Goal: Book appointment/travel/reservation

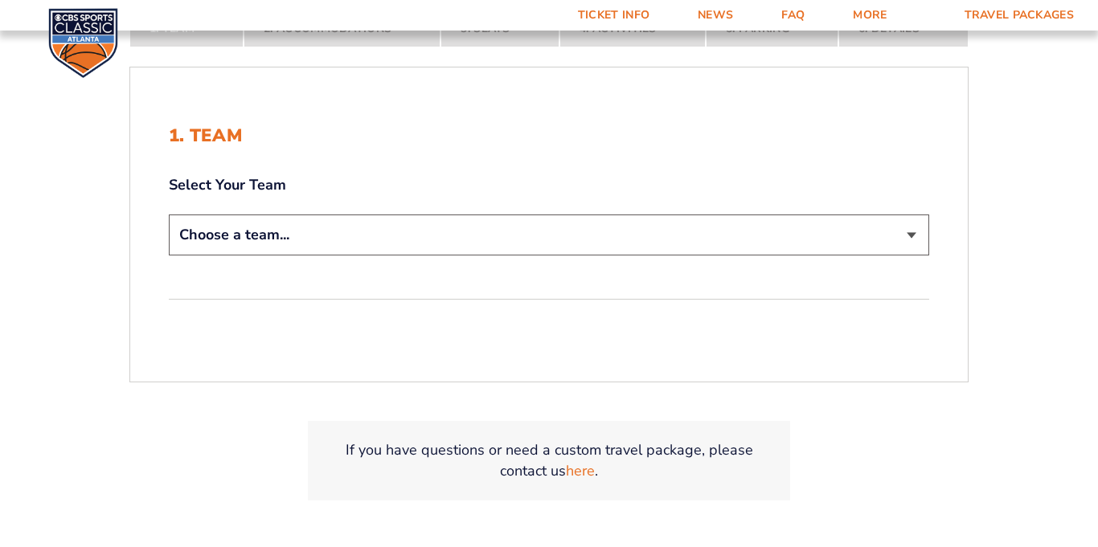
scroll to position [327, 0]
click at [913, 232] on select "Choose a team... [US_STATE] Wildcats [US_STATE] State Buckeyes [US_STATE] Tar H…" at bounding box center [549, 233] width 761 height 41
select select "12956"
click at [169, 213] on select "Choose a team... [US_STATE] Wildcats [US_STATE] State Buckeyes [US_STATE] Tar H…" at bounding box center [549, 233] width 761 height 41
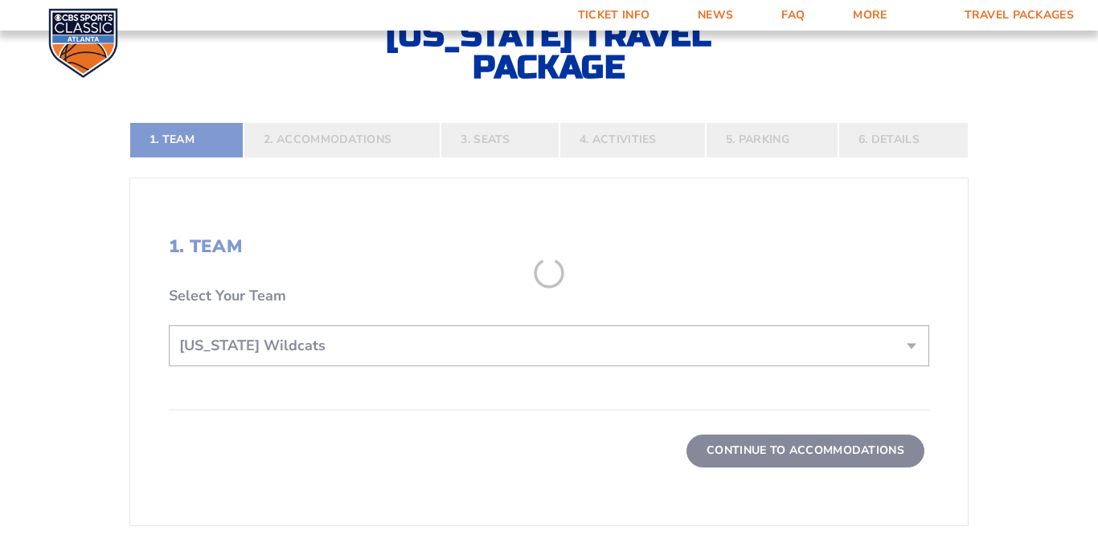
scroll to position [440, 0]
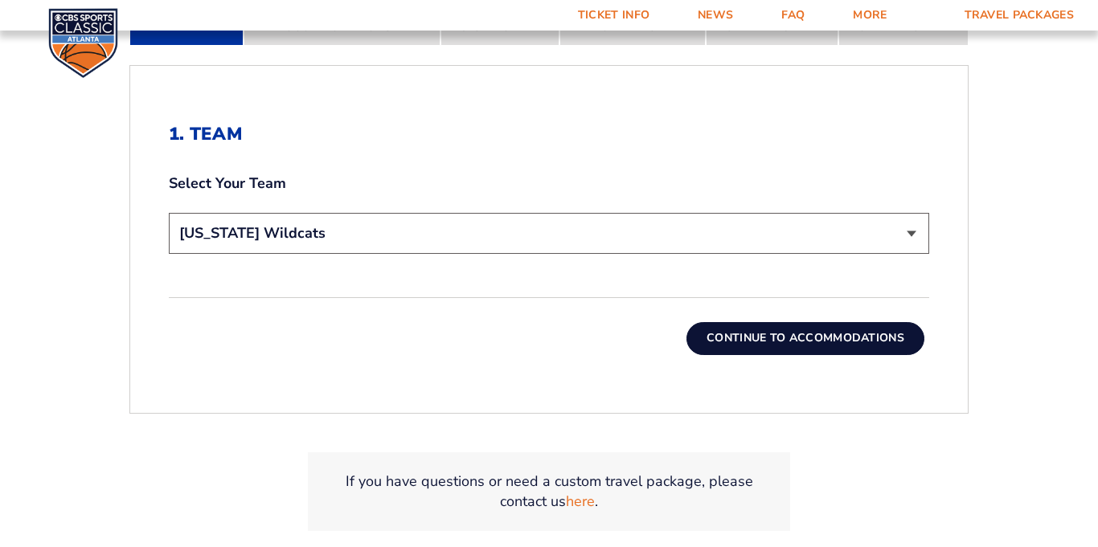
click at [825, 339] on button "Continue To Accommodations" at bounding box center [806, 338] width 238 height 32
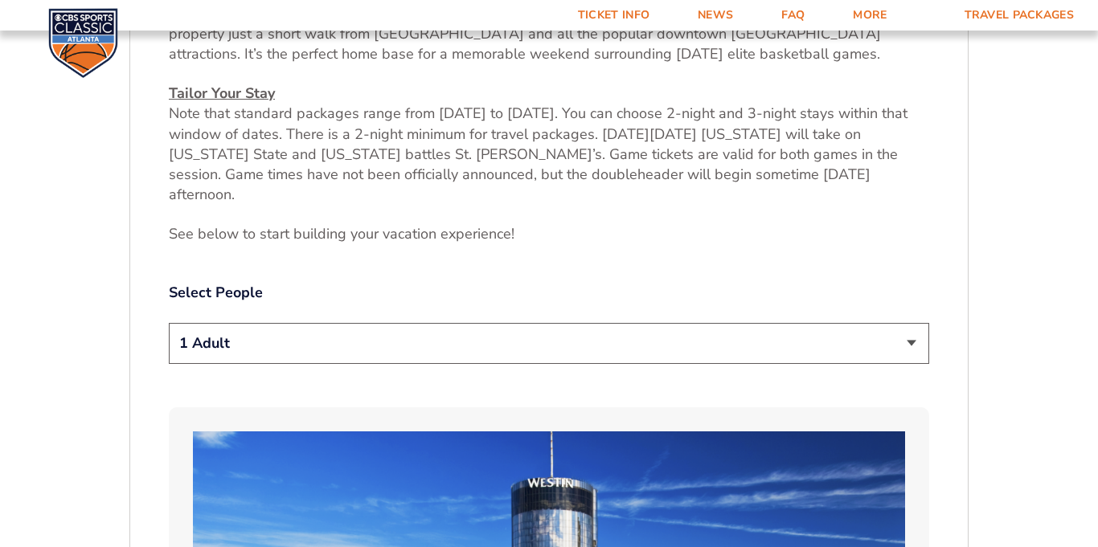
scroll to position [695, 0]
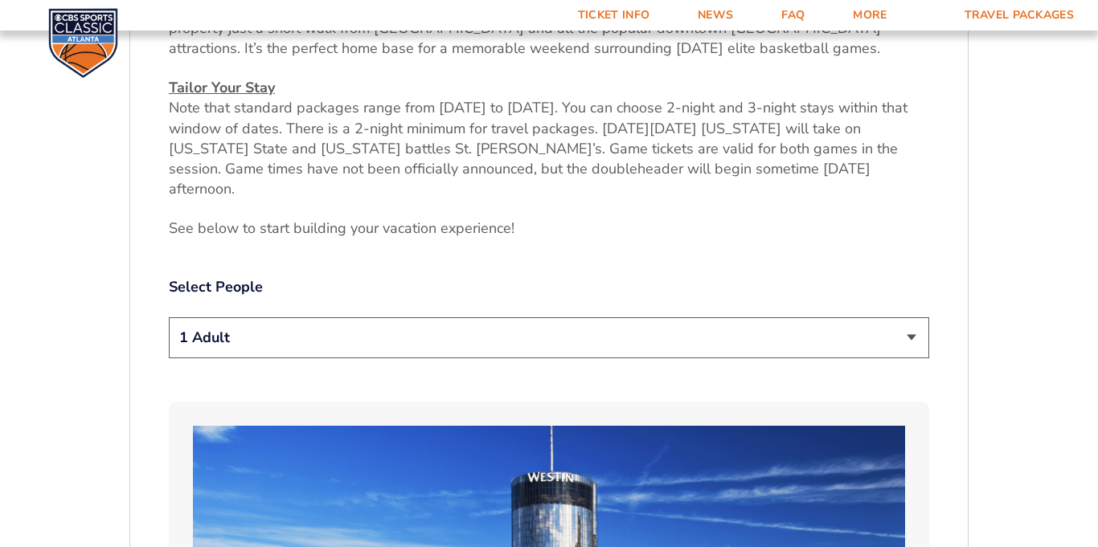
click at [913, 318] on select "1 Adult 2 Adults 3 Adults 4 Adults 2 Adults + 1 Child 2 Adults + 2 Children 2 A…" at bounding box center [549, 338] width 761 height 41
select select "2 Adults"
click at [169, 318] on select "1 Adult 2 Adults 3 Adults 4 Adults 2 Adults + 1 Child 2 Adults + 2 Children 2 A…" at bounding box center [549, 338] width 761 height 41
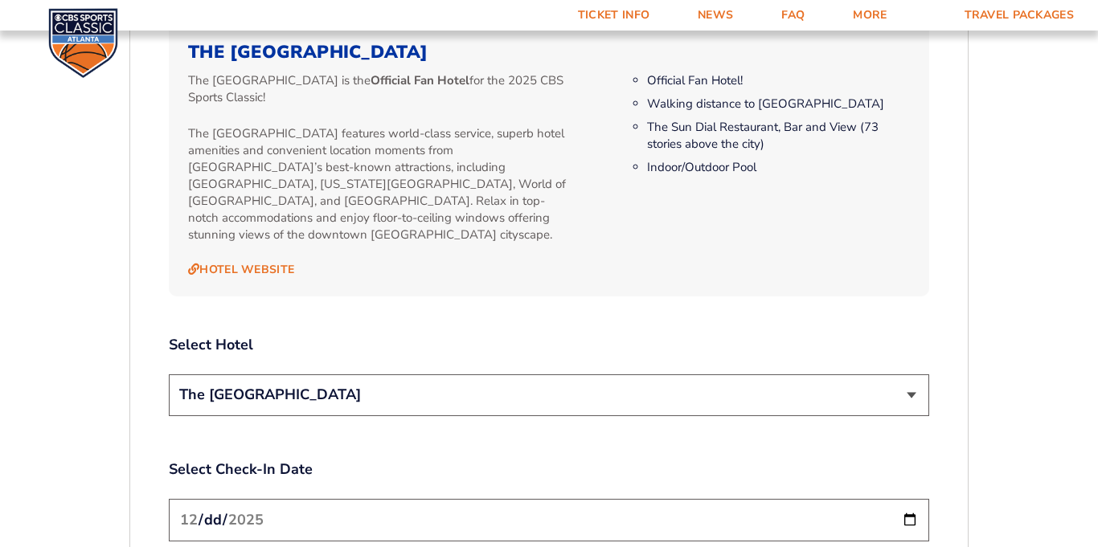
scroll to position [1672, 0]
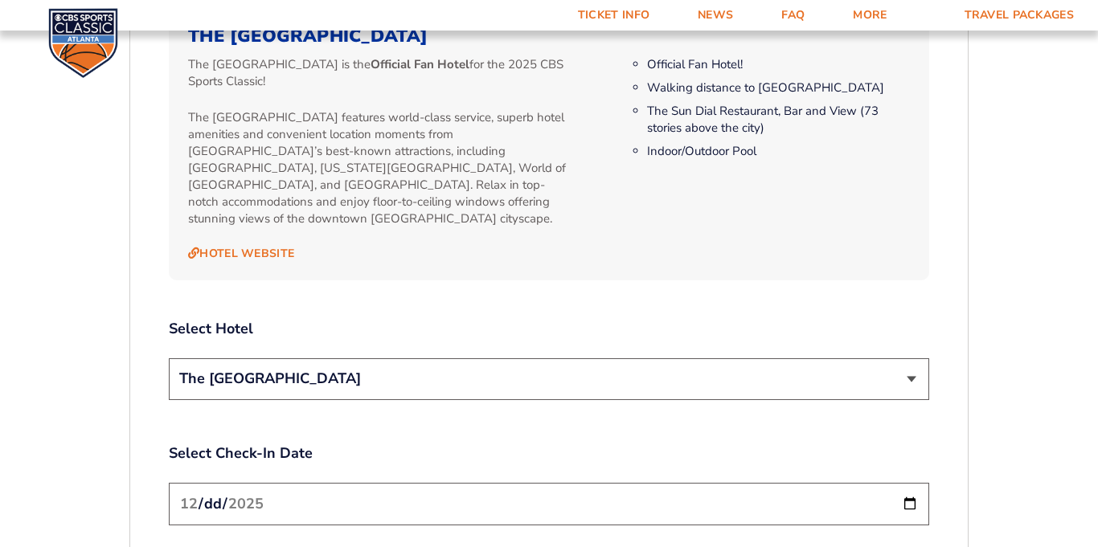
click at [912, 359] on select "The [GEOGRAPHIC_DATA]" at bounding box center [549, 379] width 761 height 41
click at [169, 359] on select "The [GEOGRAPHIC_DATA]" at bounding box center [549, 379] width 761 height 41
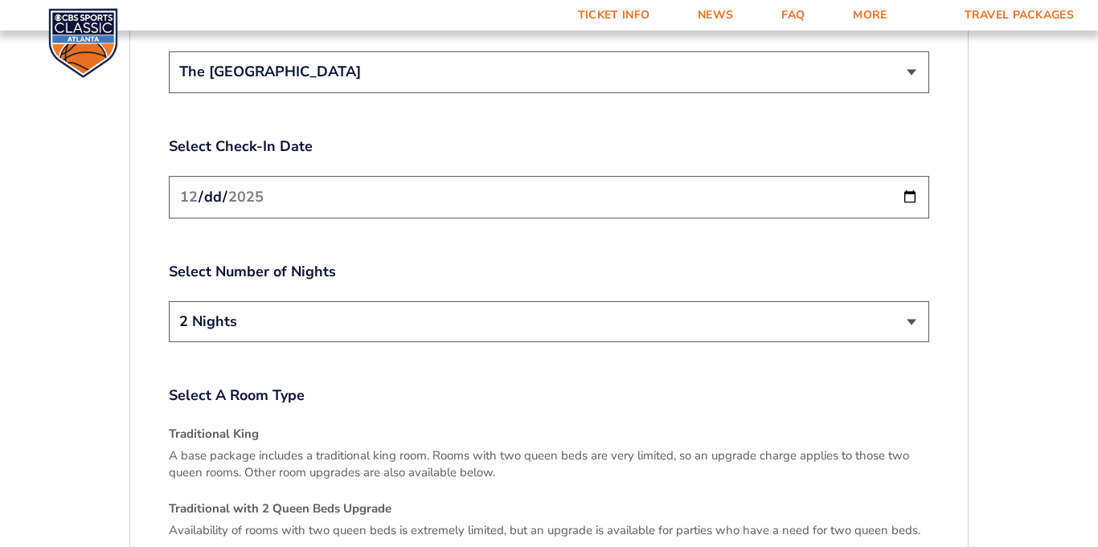
scroll to position [2016, 0]
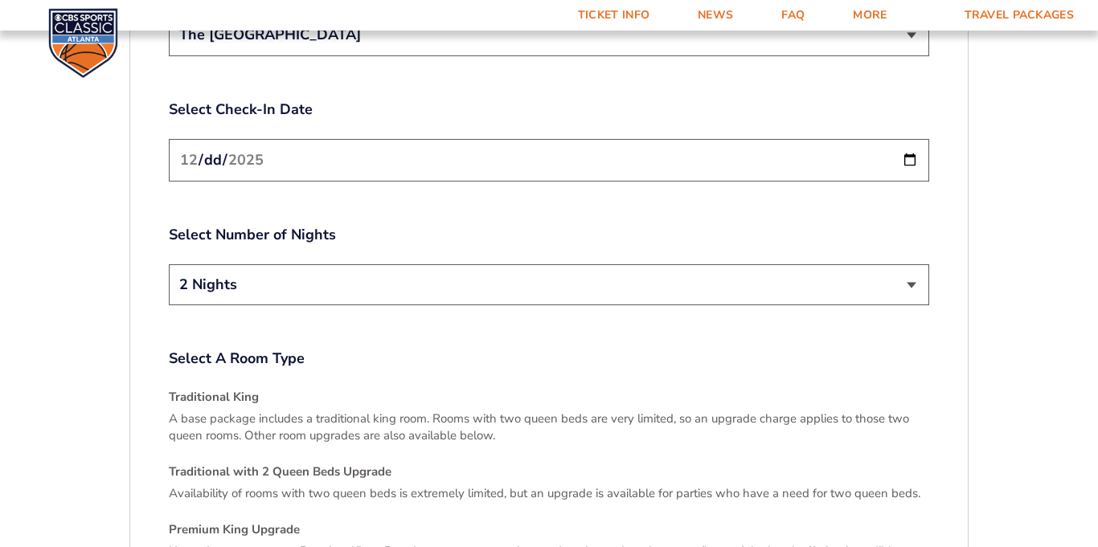
click at [914, 264] on select "2 Nights 3 Nights" at bounding box center [549, 284] width 761 height 41
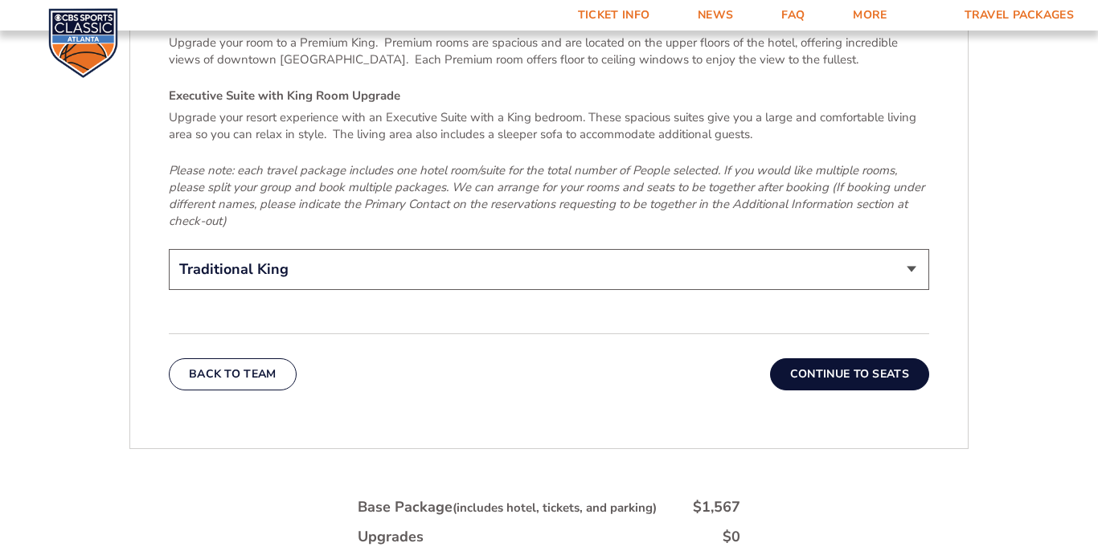
scroll to position [2531, 0]
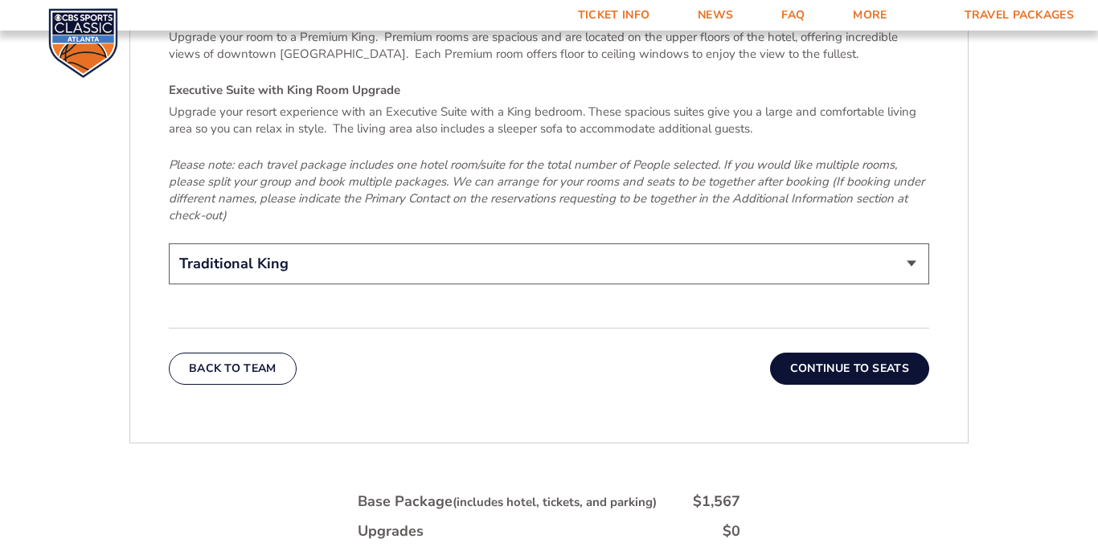
click at [912, 244] on select "Traditional King Traditional with 2 Queen Beds Upgrade (+$95 per night) Premium…" at bounding box center [549, 264] width 761 height 41
click at [169, 244] on select "Traditional King Traditional with 2 Queen Beds Upgrade (+$95 per night) Premium…" at bounding box center [549, 264] width 761 height 41
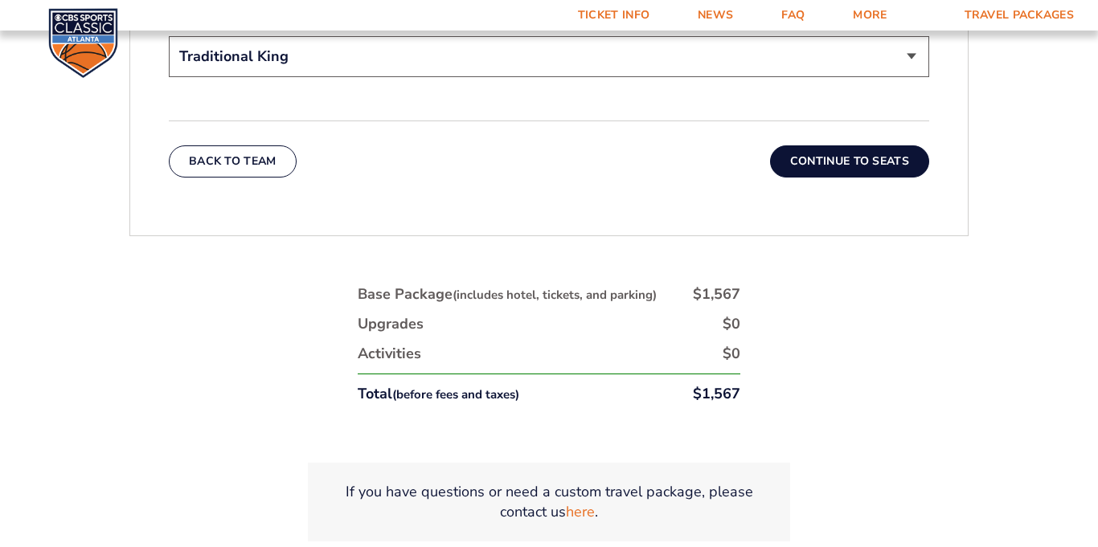
scroll to position [2733, 0]
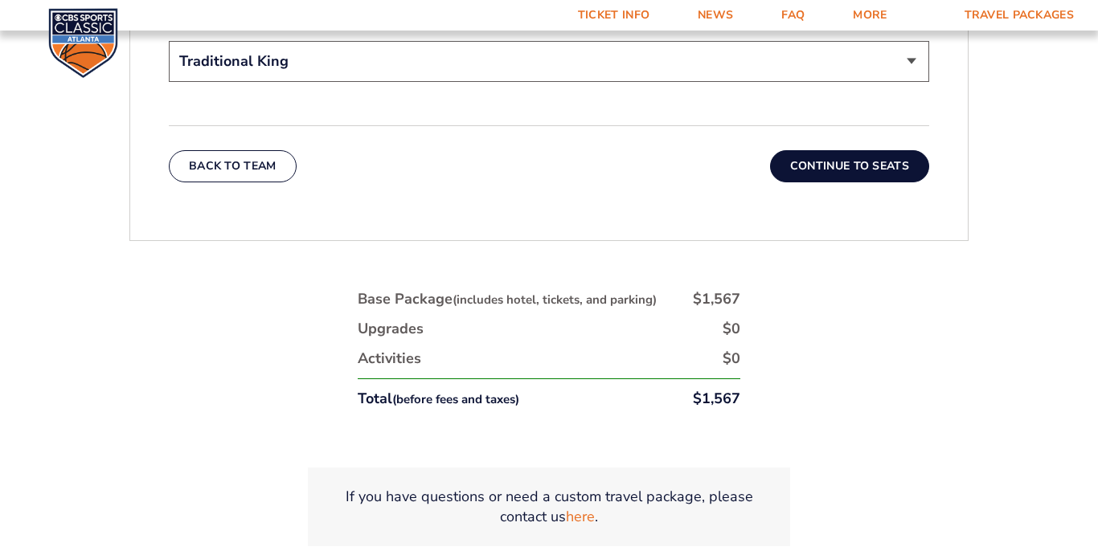
click at [856, 150] on button "Continue To Seats" at bounding box center [849, 166] width 159 height 32
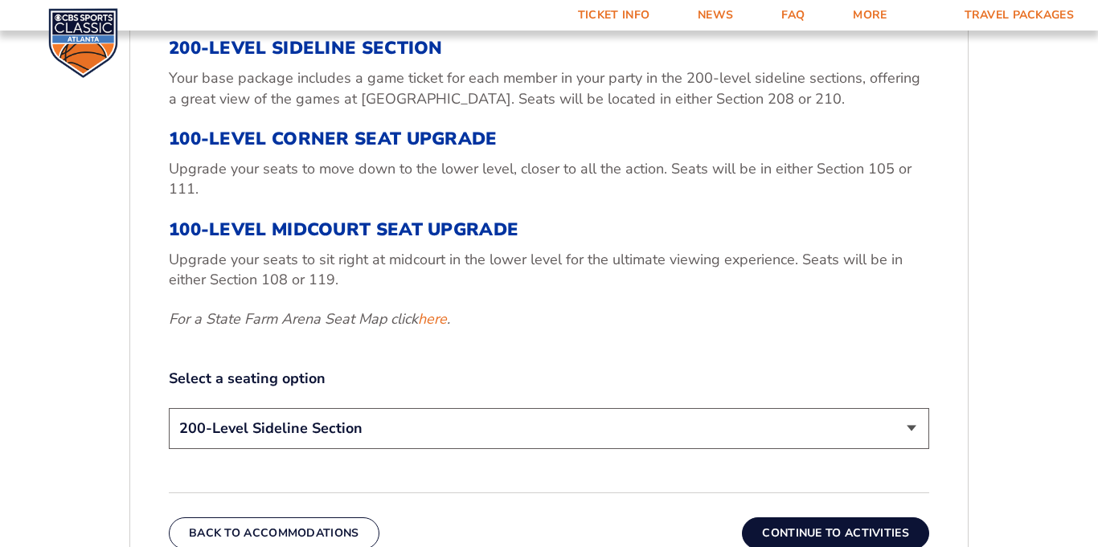
scroll to position [579, 0]
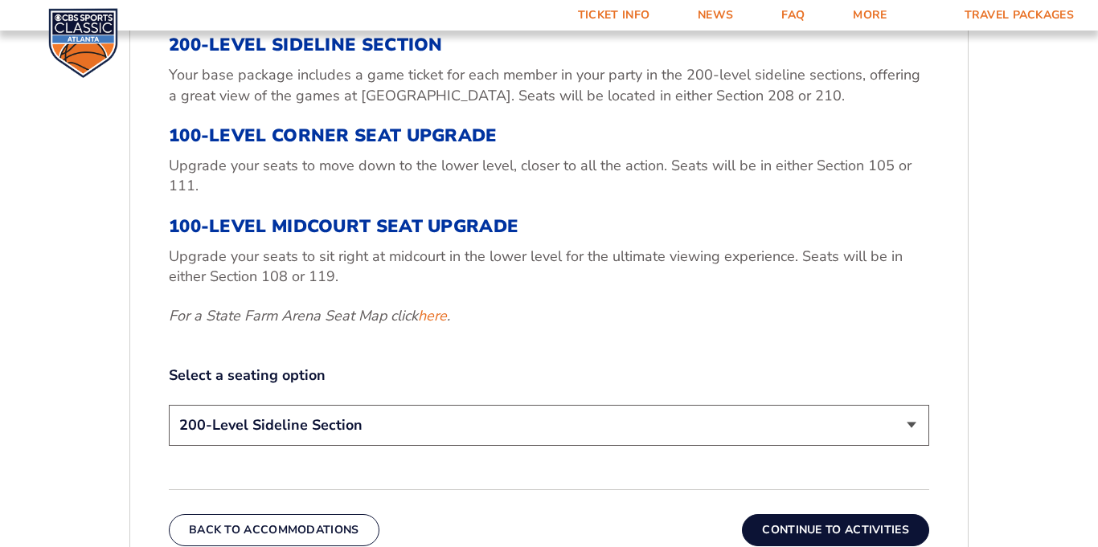
click at [912, 424] on select "200-Level Sideline Section 100-Level Corner Seat Upgrade (+$120 per person) 100…" at bounding box center [549, 425] width 761 height 41
click at [169, 405] on select "200-Level Sideline Section 100-Level Corner Seat Upgrade (+$120 per person) 100…" at bounding box center [549, 425] width 761 height 41
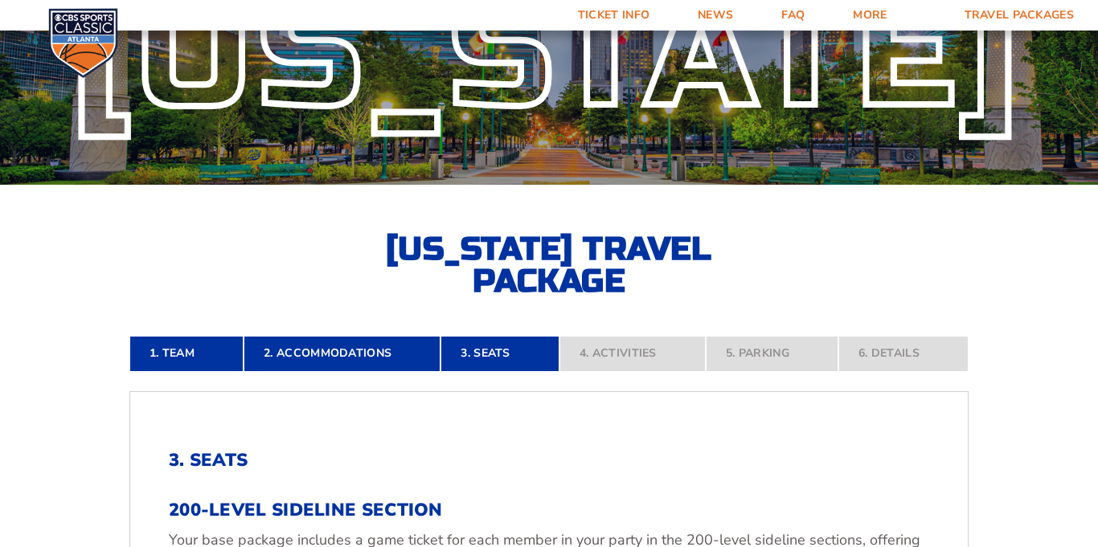
scroll to position [116, 0]
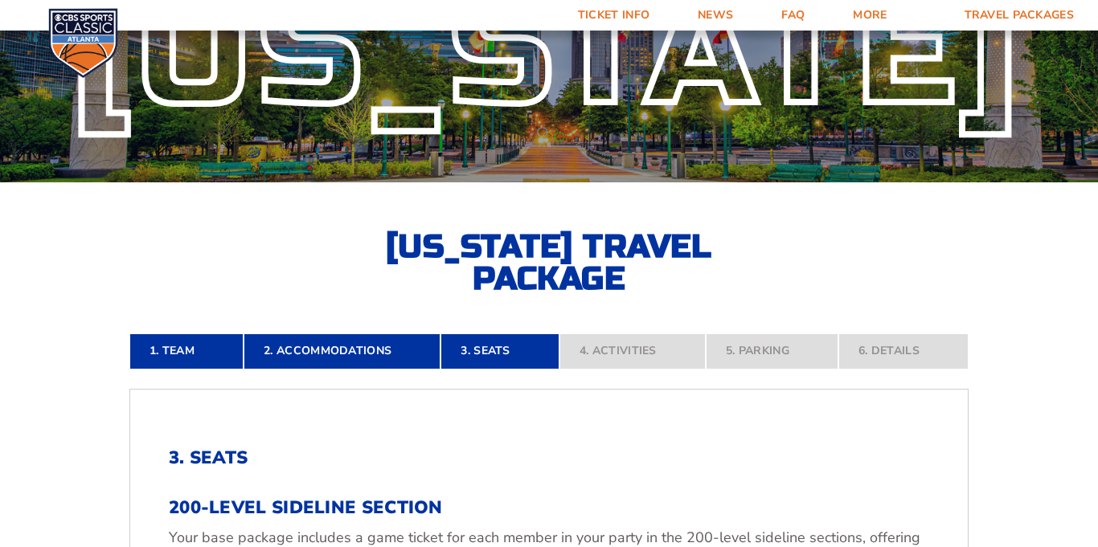
click at [1088, 94] on div "[US_STATE]" at bounding box center [549, 52] width 1098 height 123
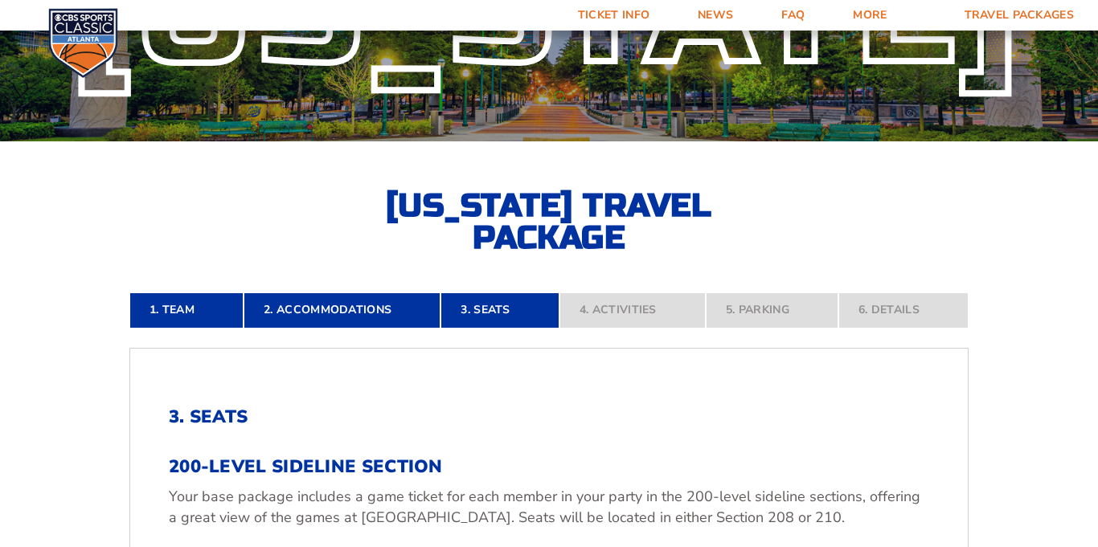
scroll to position [159, 0]
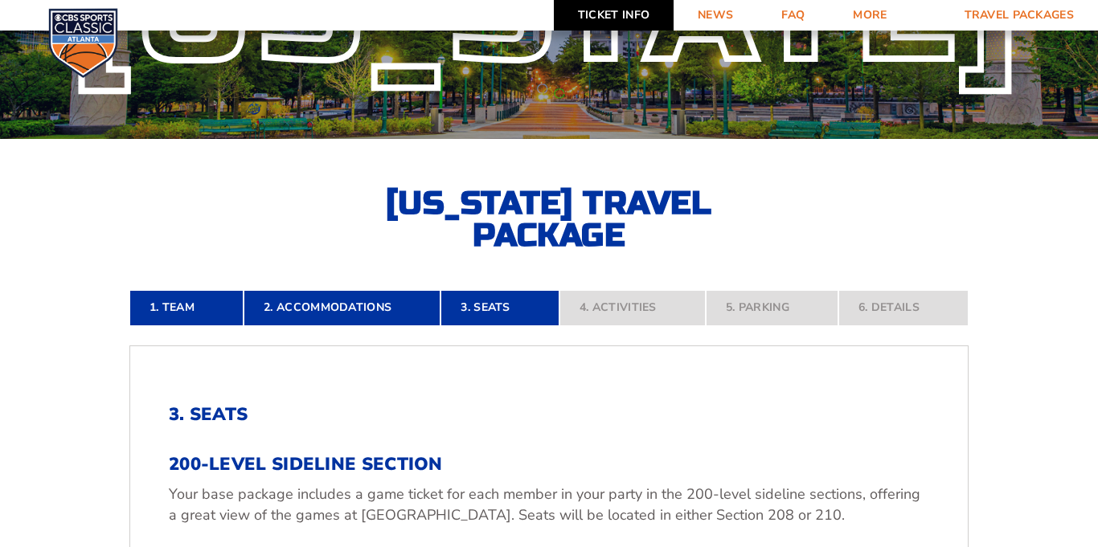
click at [631, 17] on link "Ticket Info" at bounding box center [614, 15] width 120 height 31
